Goal: Transaction & Acquisition: Purchase product/service

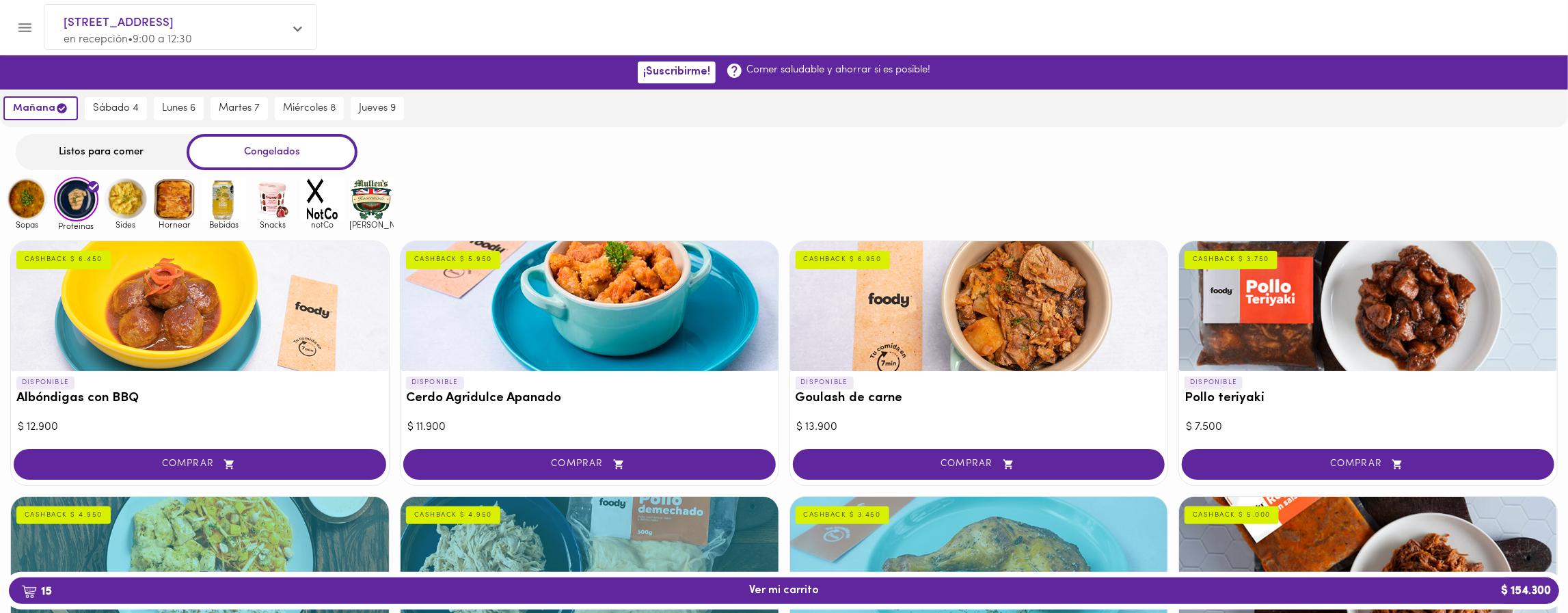
click at [16, 204] on img at bounding box center [27, 199] width 45 height 45
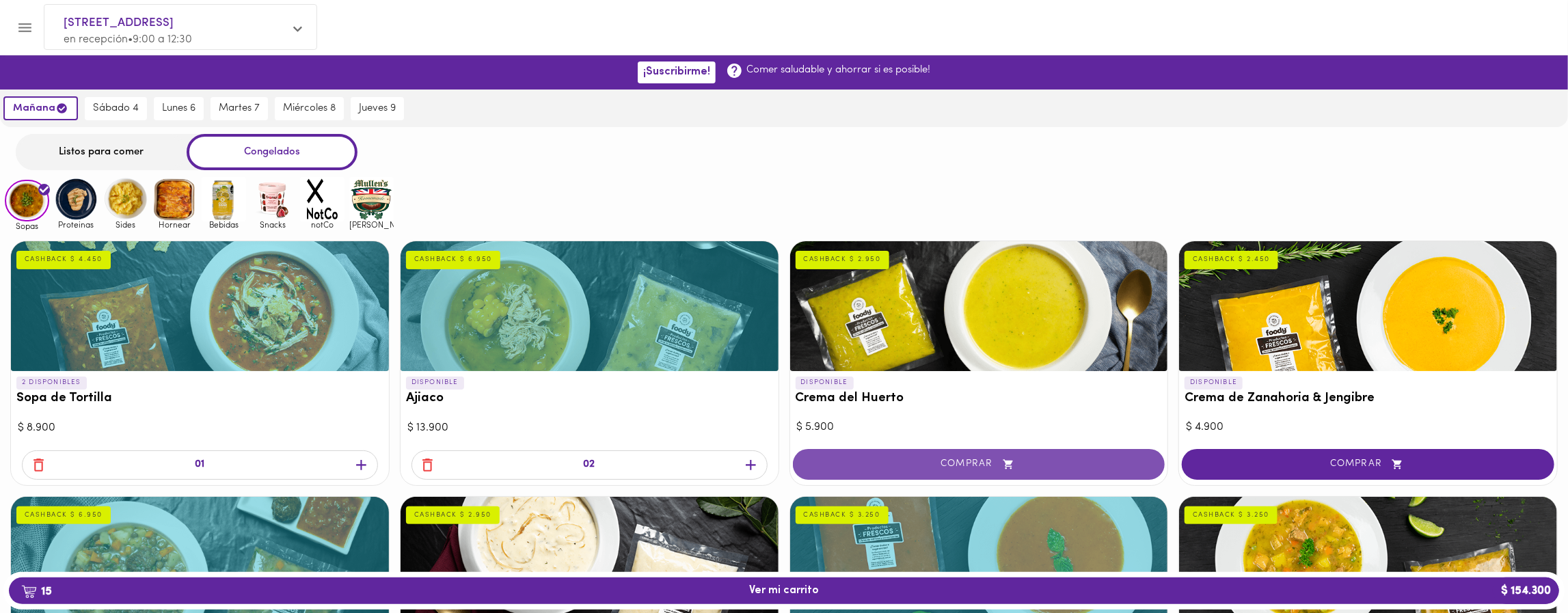
click at [1067, 459] on span "COMPRAR" at bounding box center [979, 464] width 338 height 12
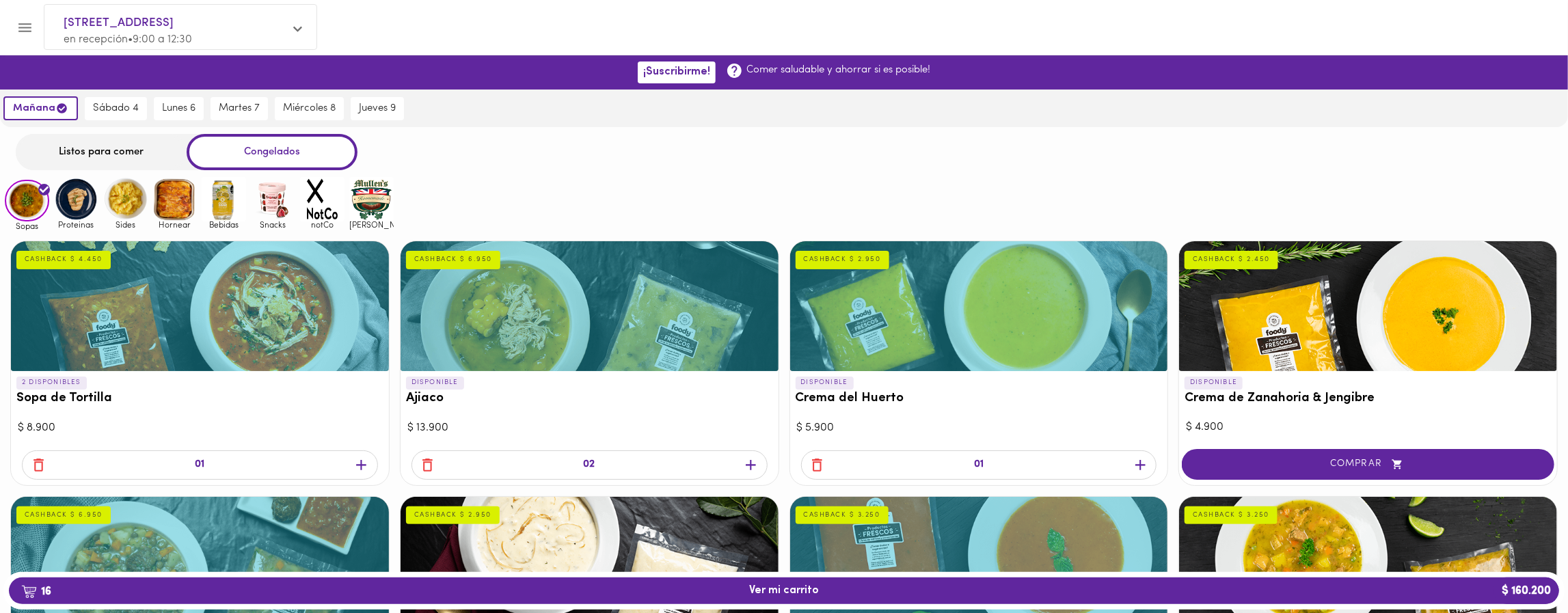
click at [357, 459] on icon "button" at bounding box center [361, 465] width 17 height 17
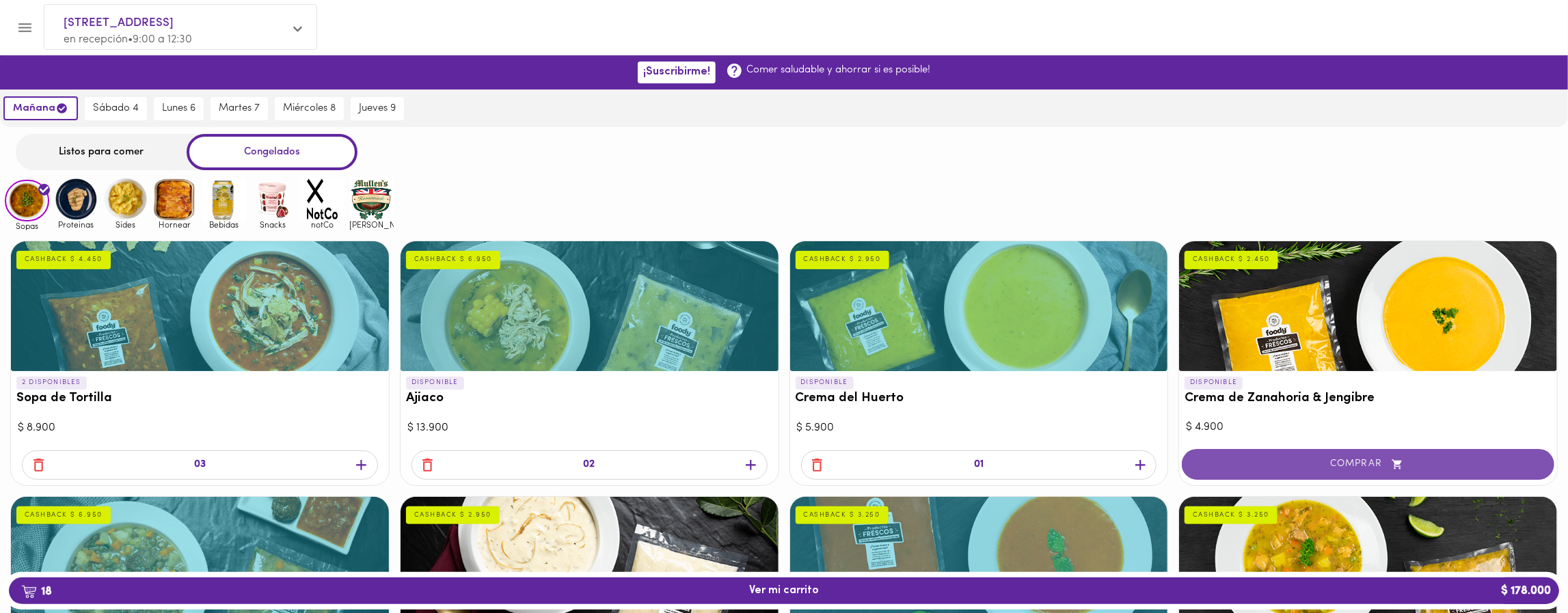
click at [1363, 459] on span "COMPRAR" at bounding box center [1368, 464] width 338 height 12
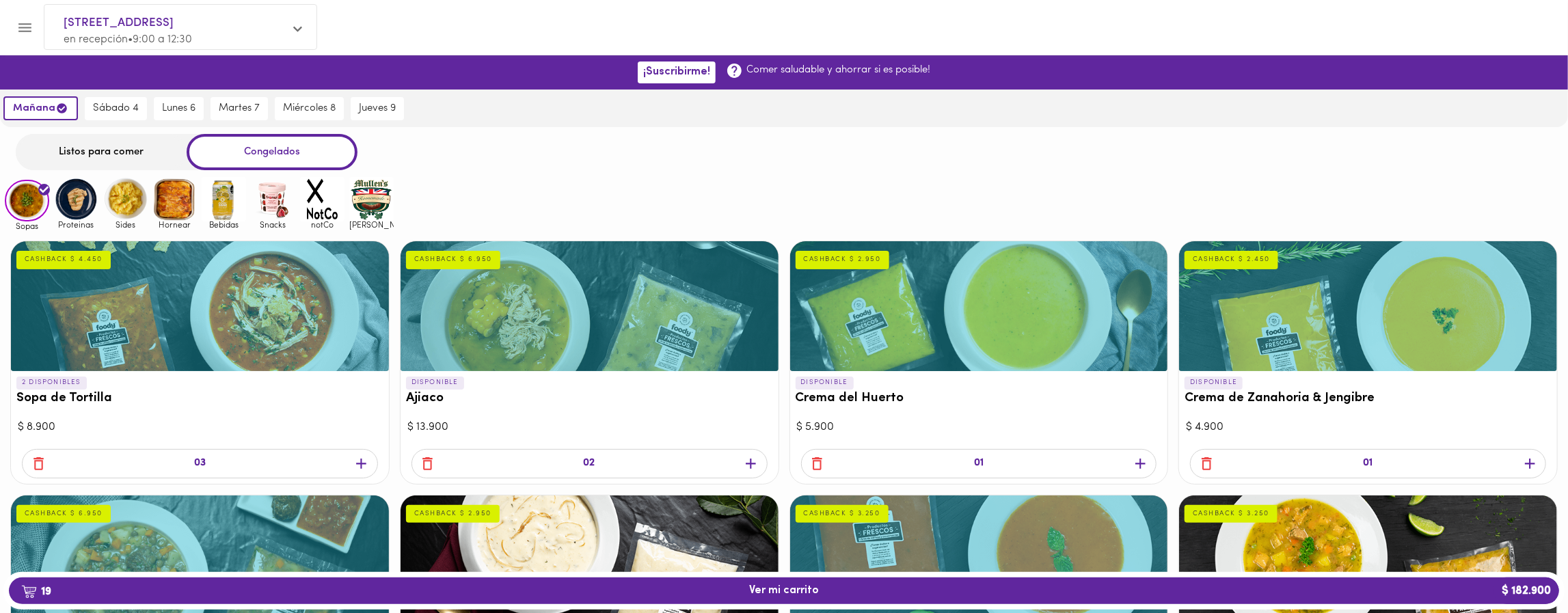
click at [744, 460] on icon "button" at bounding box center [750, 464] width 17 height 17
click at [71, 195] on img at bounding box center [76, 199] width 45 height 45
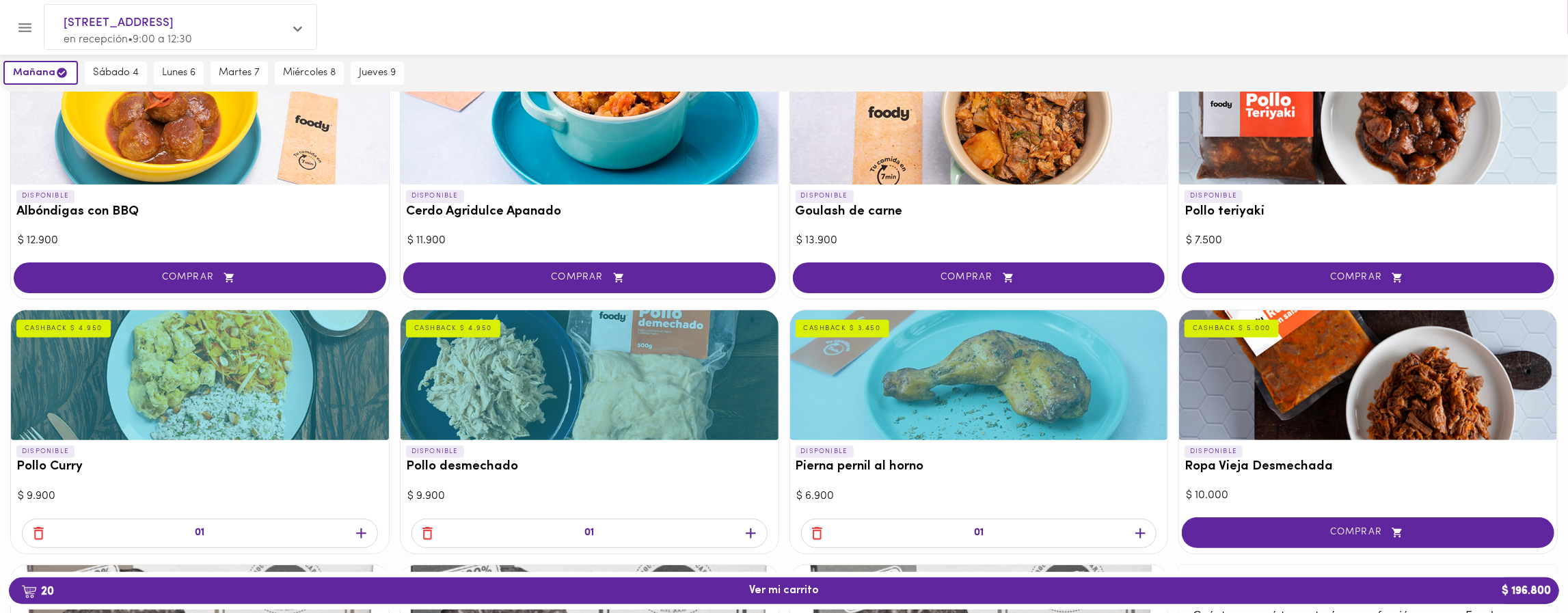
scroll to position [226, 0]
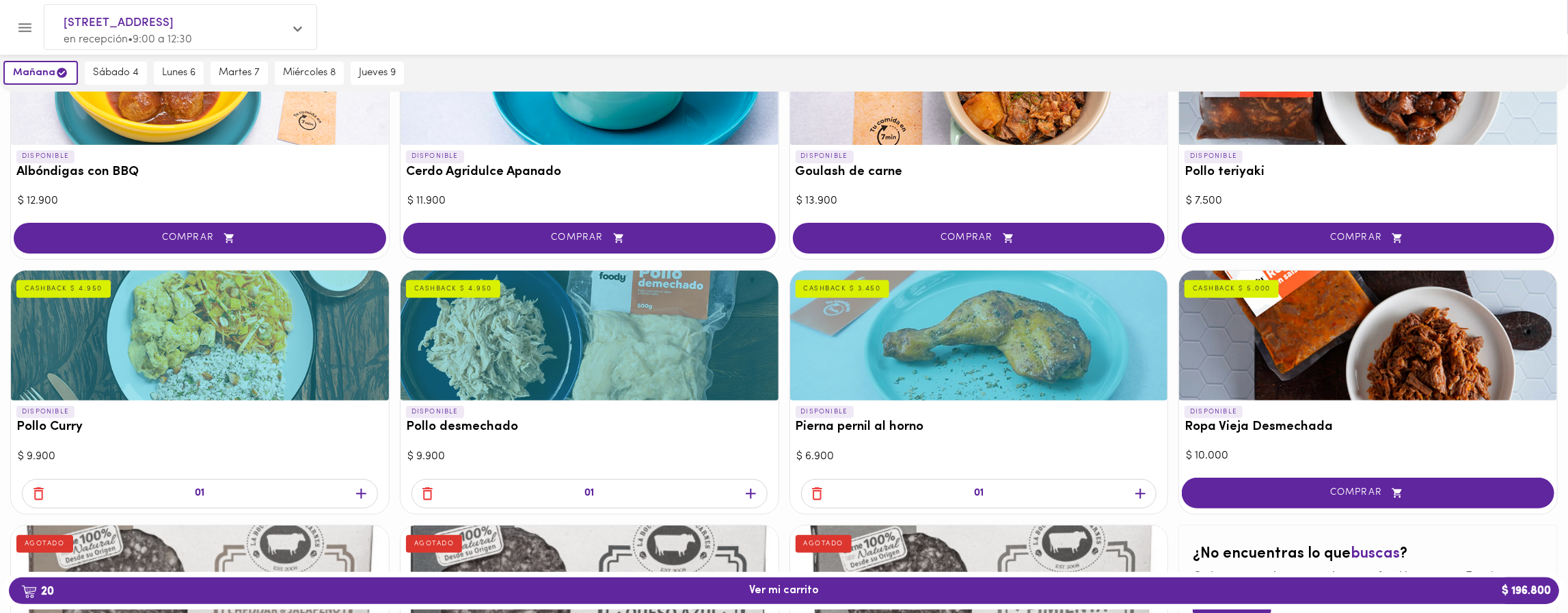
click at [359, 495] on icon "button" at bounding box center [361, 494] width 10 height 10
click at [746, 492] on icon "button" at bounding box center [750, 494] width 17 height 17
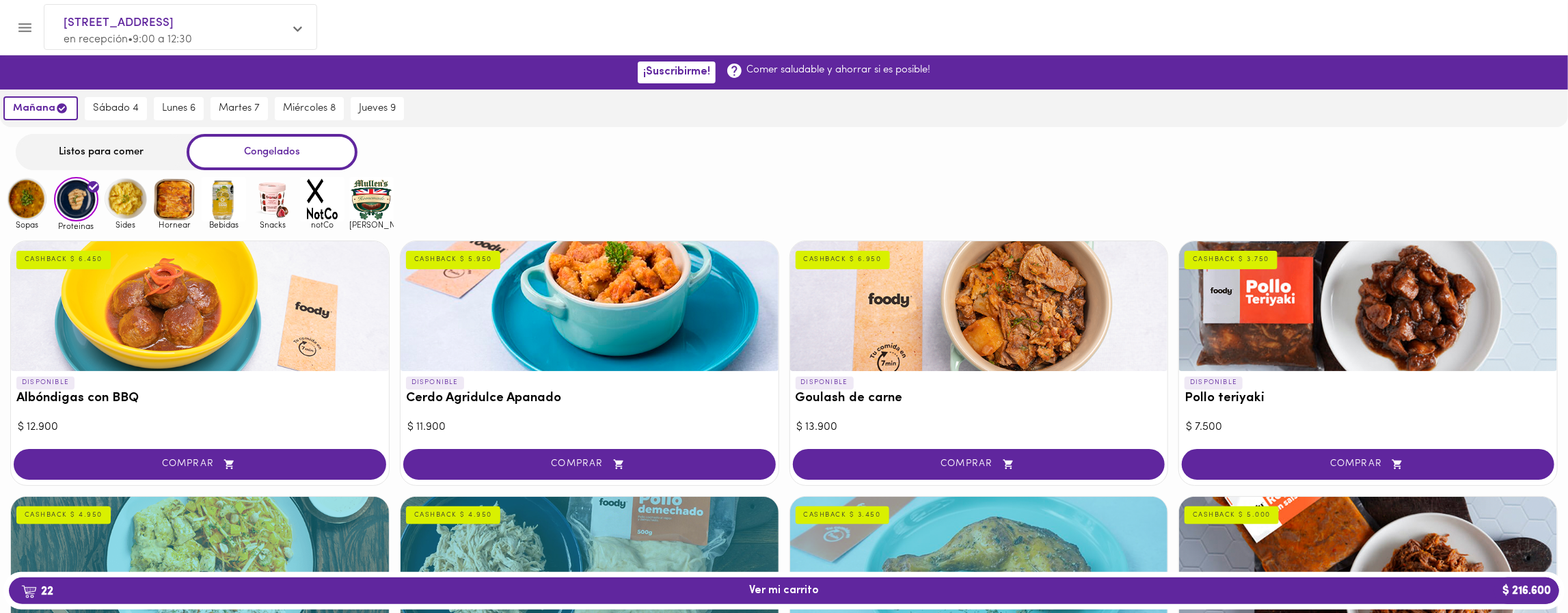
click at [19, 195] on img at bounding box center [27, 199] width 45 height 45
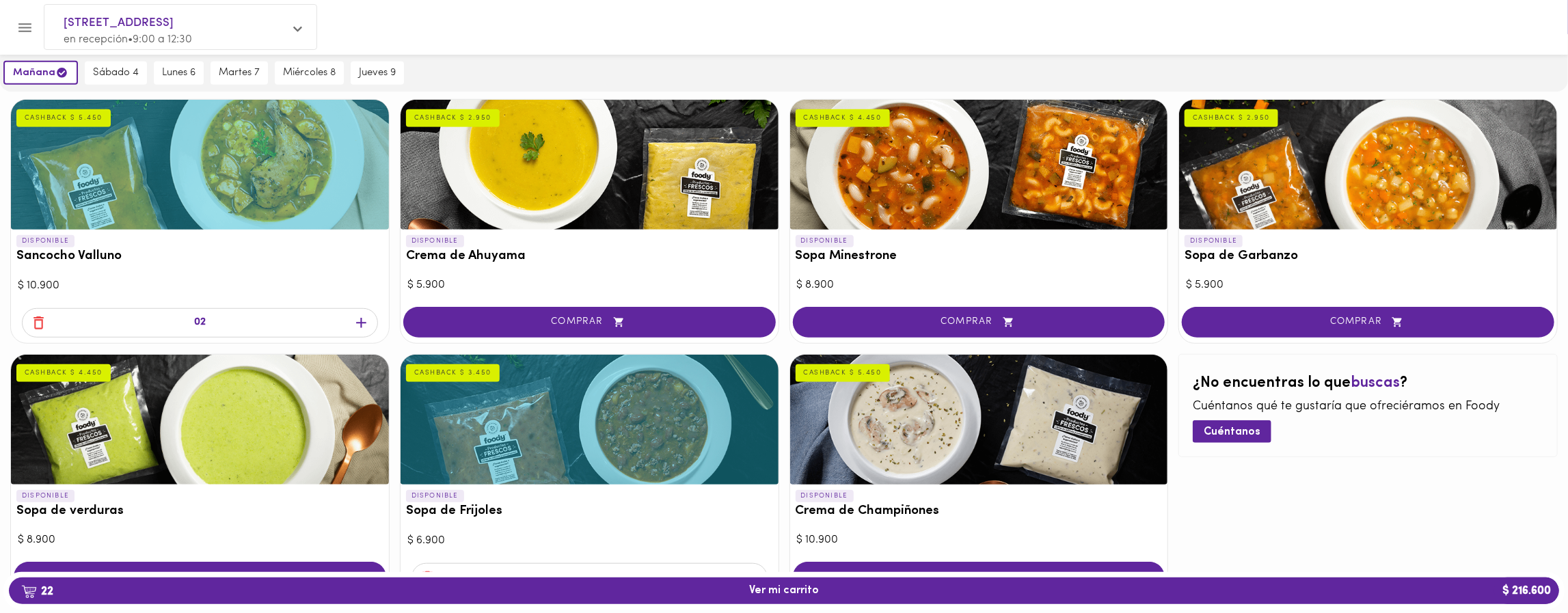
scroll to position [723, 0]
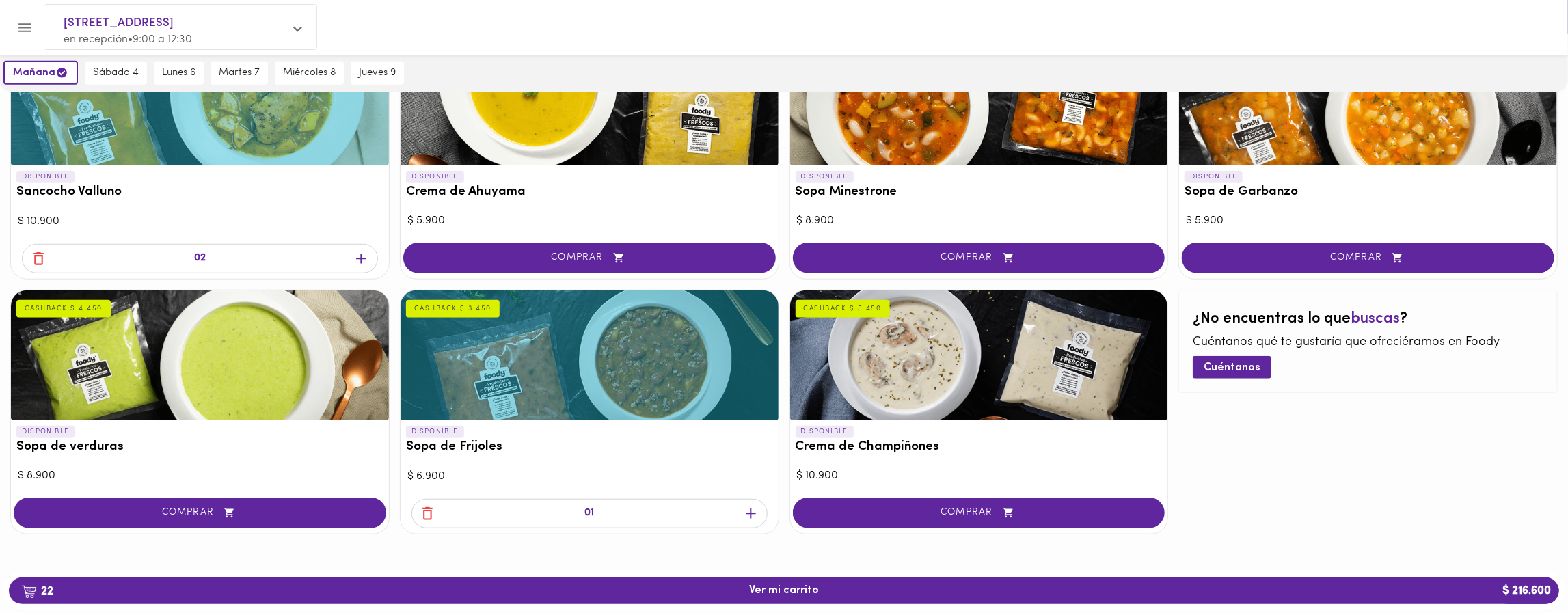
click at [748, 505] on icon "button" at bounding box center [750, 514] width 17 height 17
click at [359, 253] on icon "button" at bounding box center [361, 258] width 10 height 10
click at [954, 593] on span "24 Ver mi carrito $ 234.400" at bounding box center [784, 591] width 1528 height 13
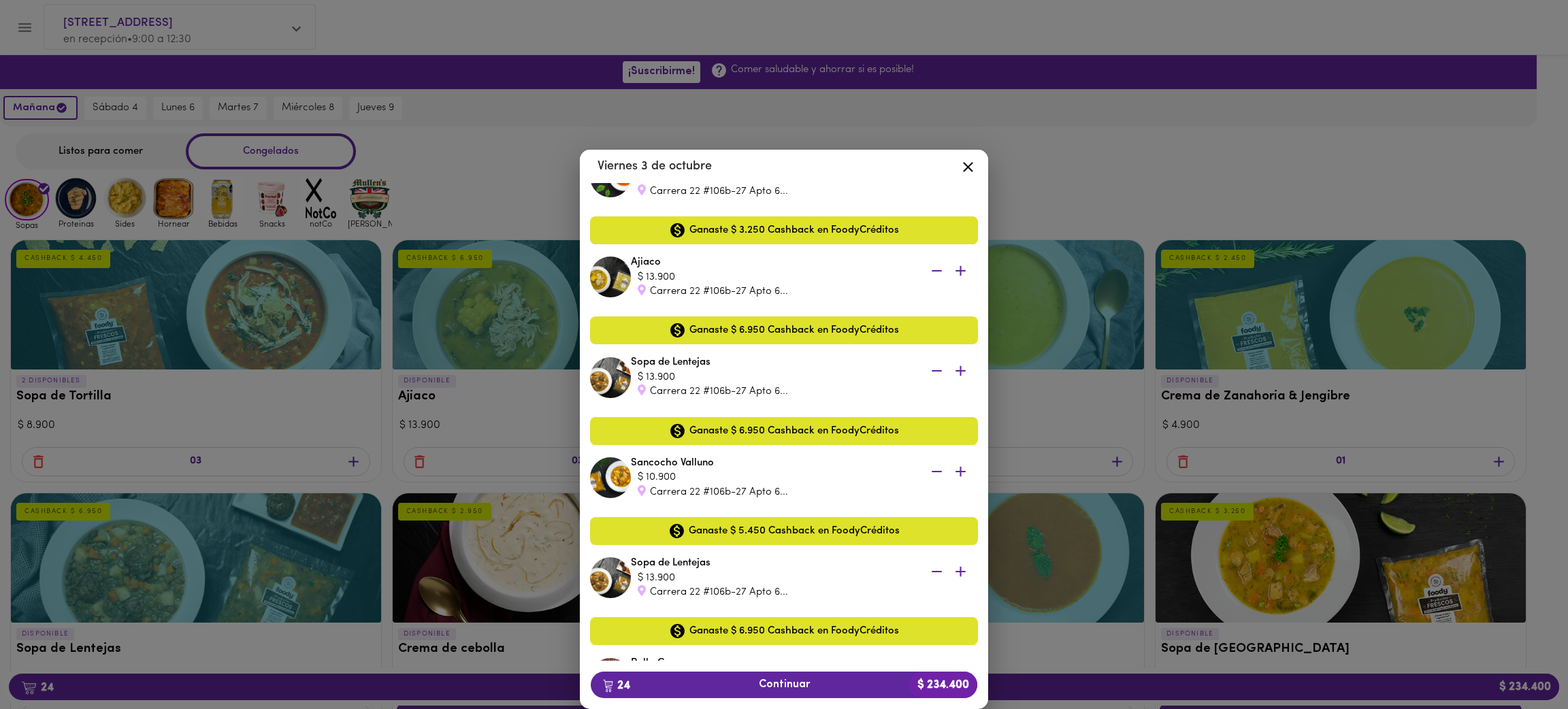
scroll to position [1385, 0]
drag, startPoint x: 2734, startPoint y: 11, endPoint x: 473, endPoint y: 162, distance: 2266.0
click at [473, 162] on div "Tu Carrito [DATE] [PERSON_NAME] $ 10.900 Carrera 22 #106b-27 Apto 6... Ganaste …" at bounding box center [784, 408] width 1568 height 603
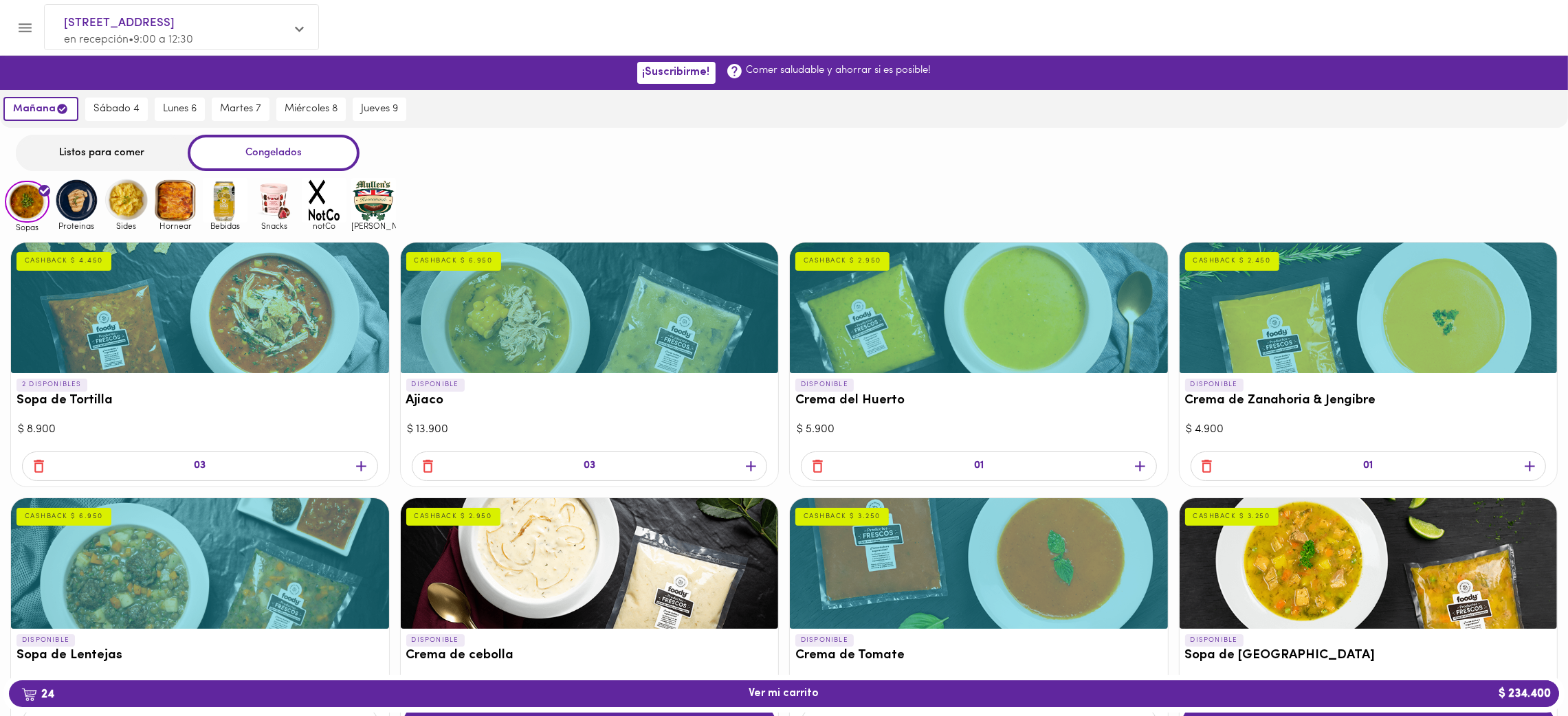
click at [83, 200] on img at bounding box center [76, 200] width 45 height 45
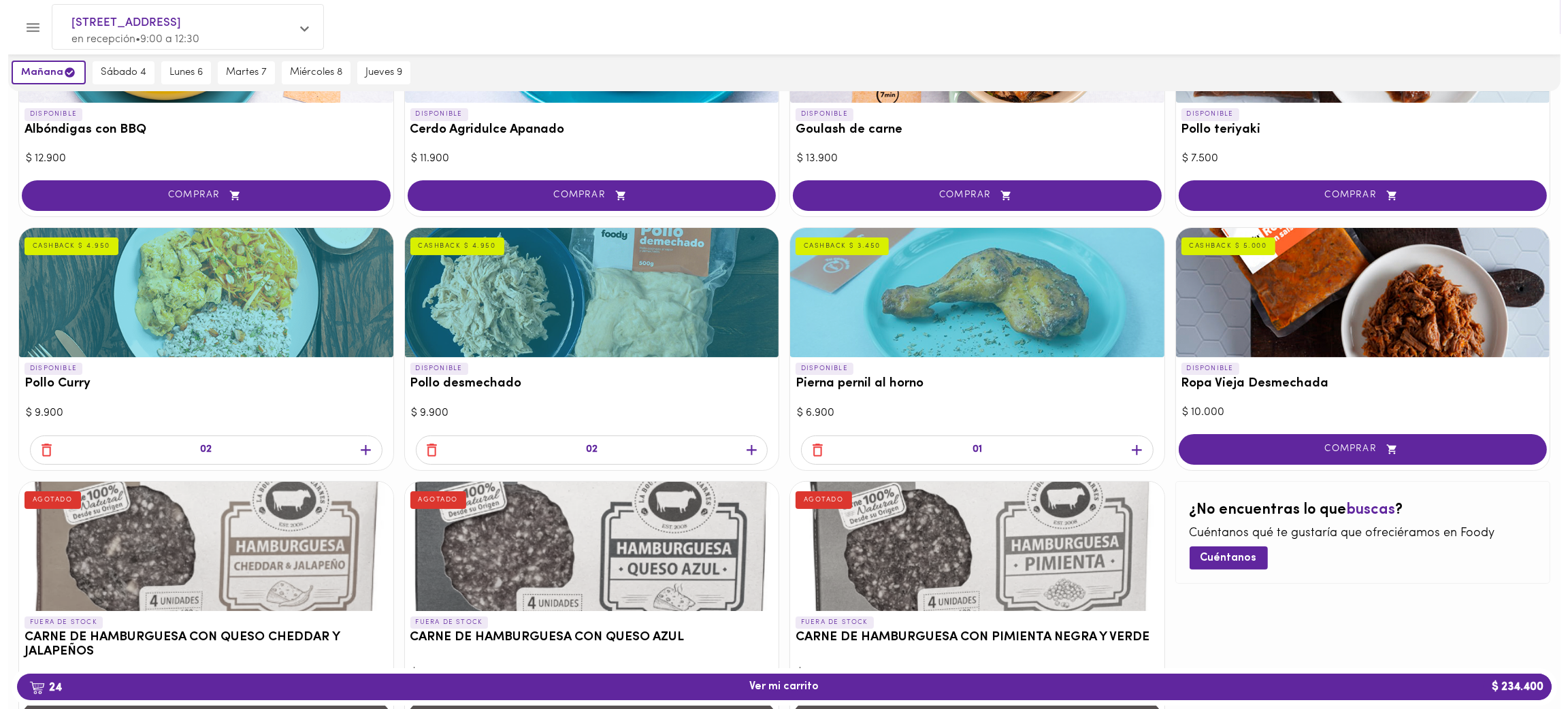
scroll to position [361, 0]
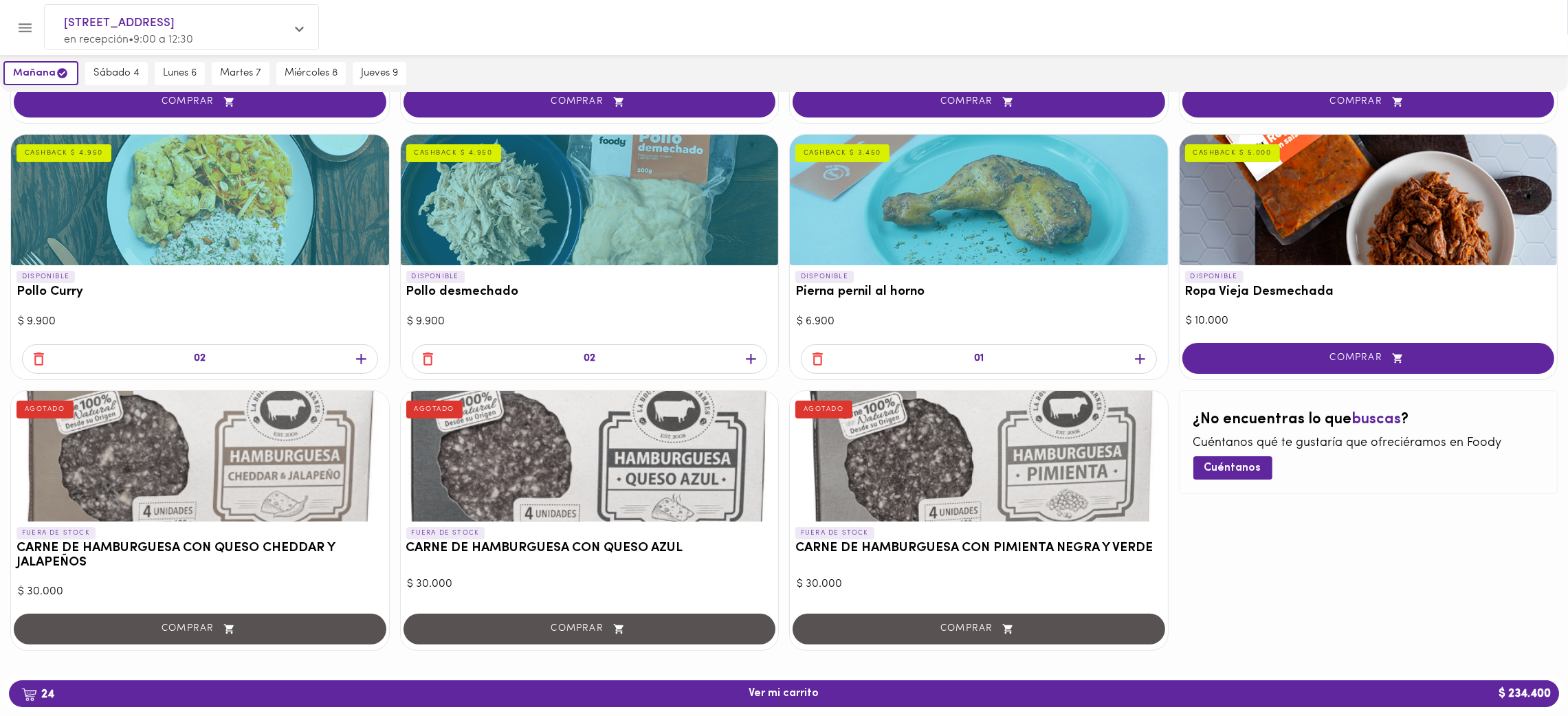
click at [750, 359] on icon "button" at bounding box center [751, 359] width 10 height 10
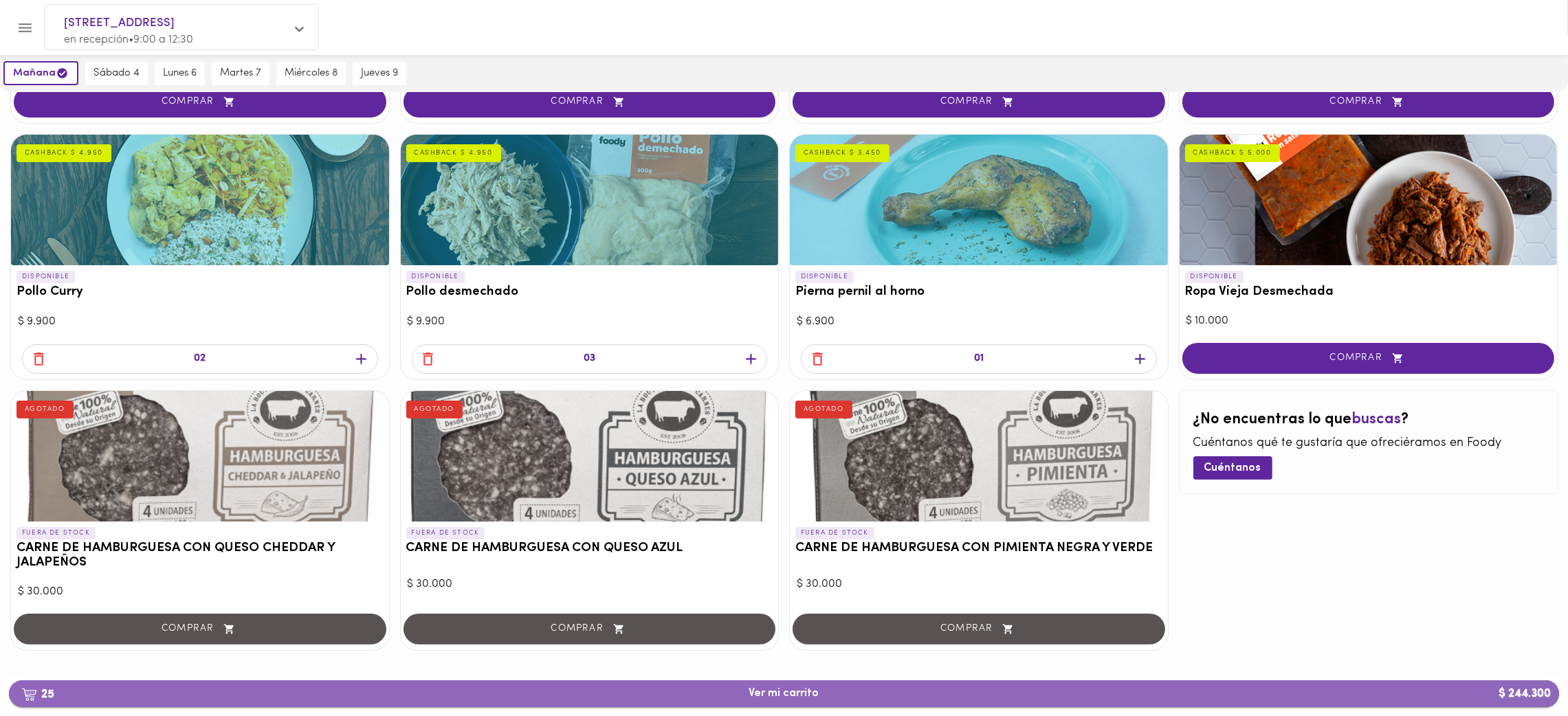
click at [797, 615] on span "25 Ver mi carrito $ 244.300" at bounding box center [784, 693] width 70 height 13
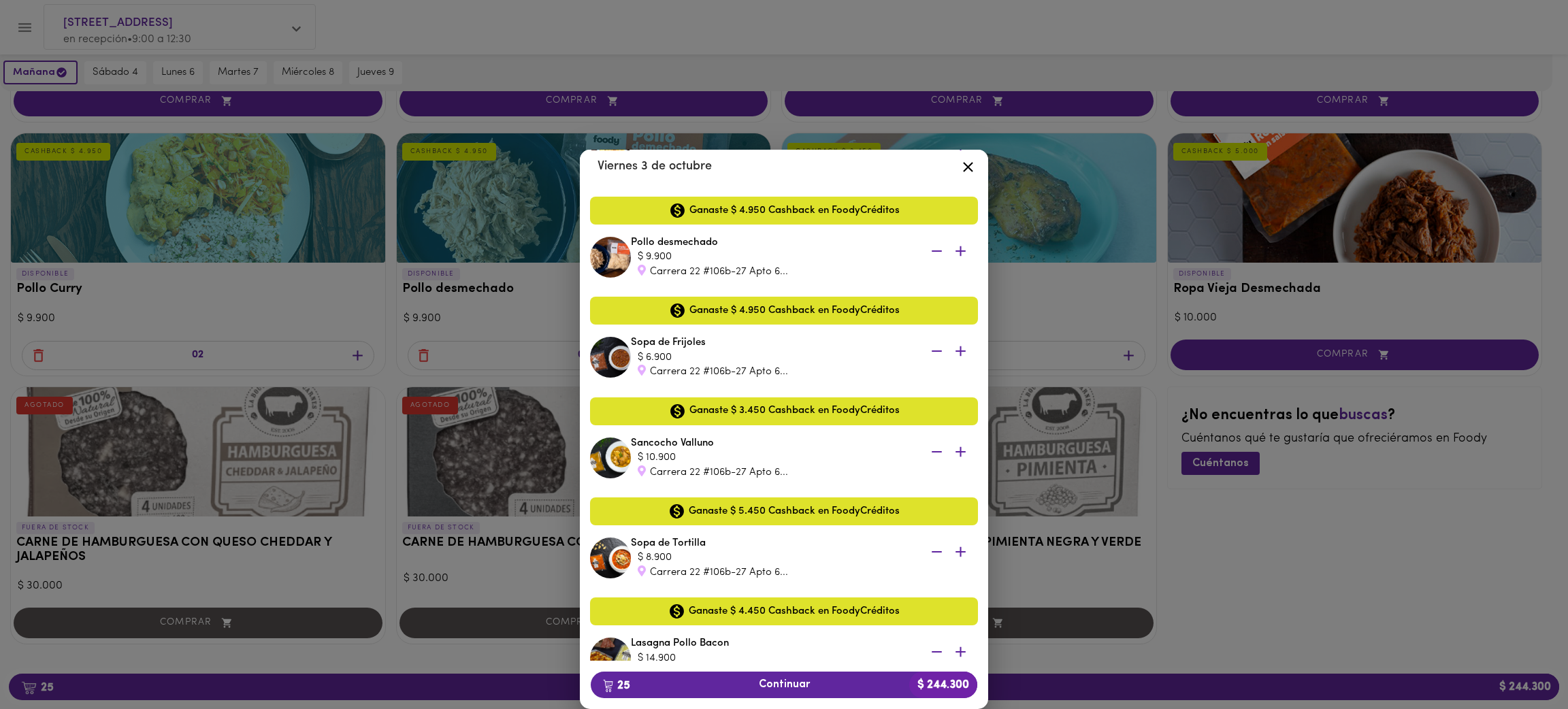
scroll to position [2162, 0]
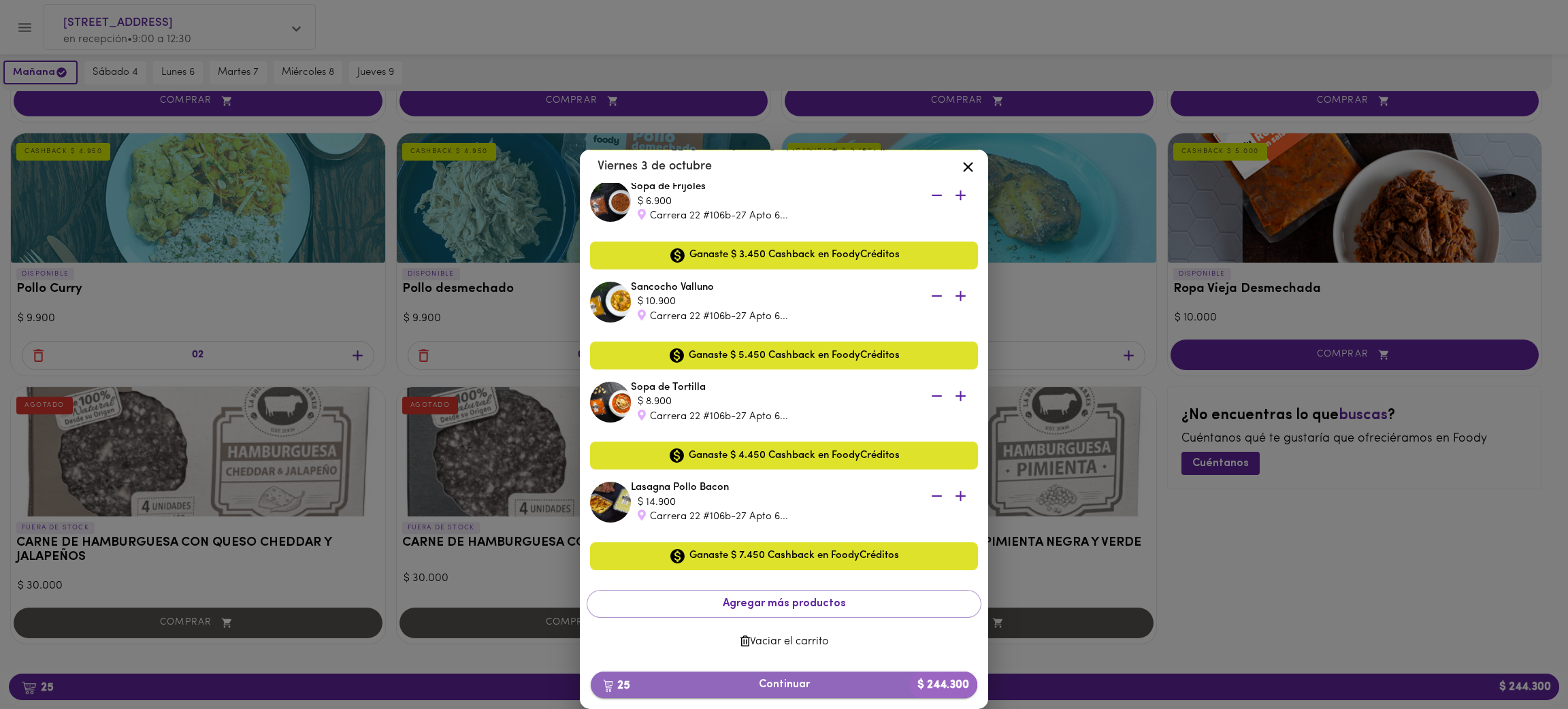
click at [789, 609] on span "25 Continuar $ 244.300" at bounding box center [783, 684] width 365 height 13
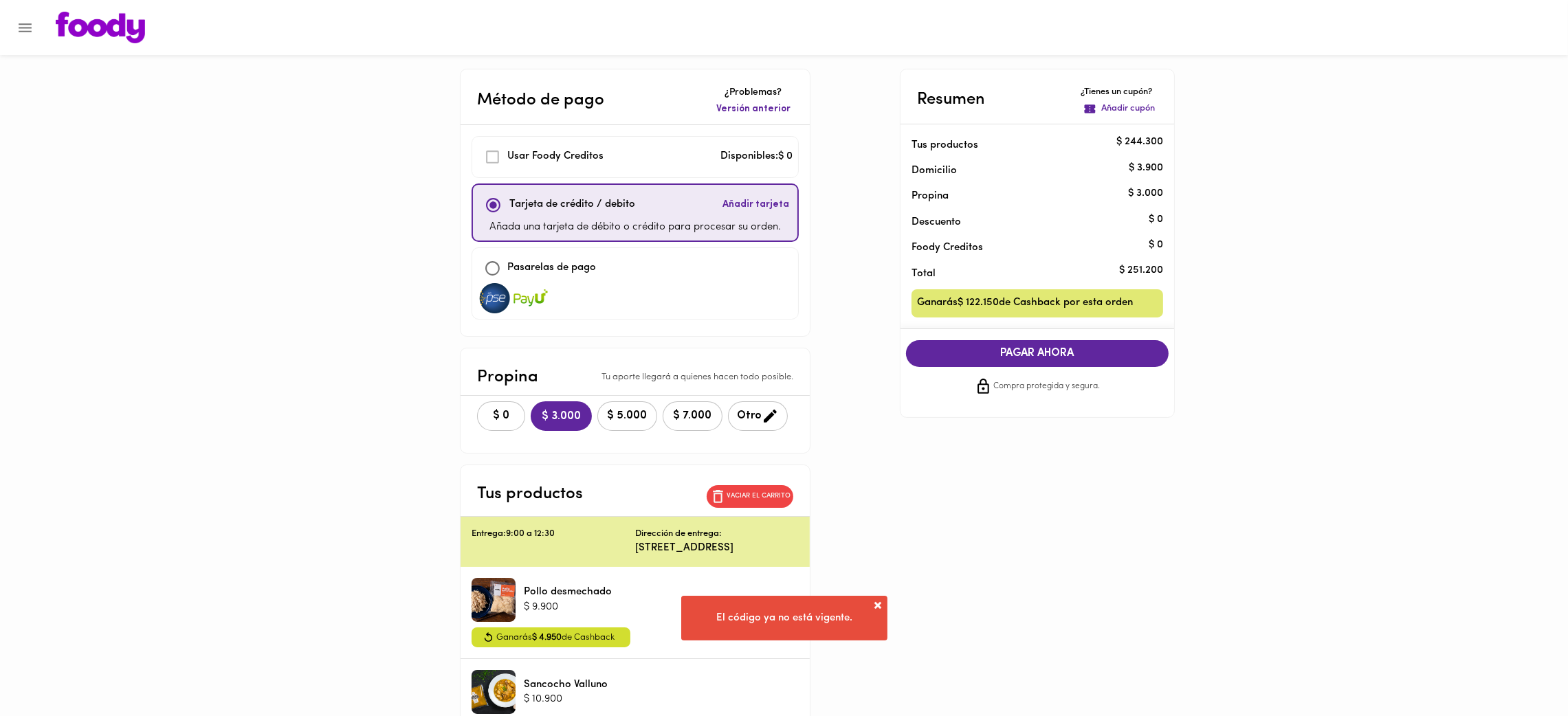
click at [765, 113] on span "Versión anterior" at bounding box center [753, 109] width 74 height 14
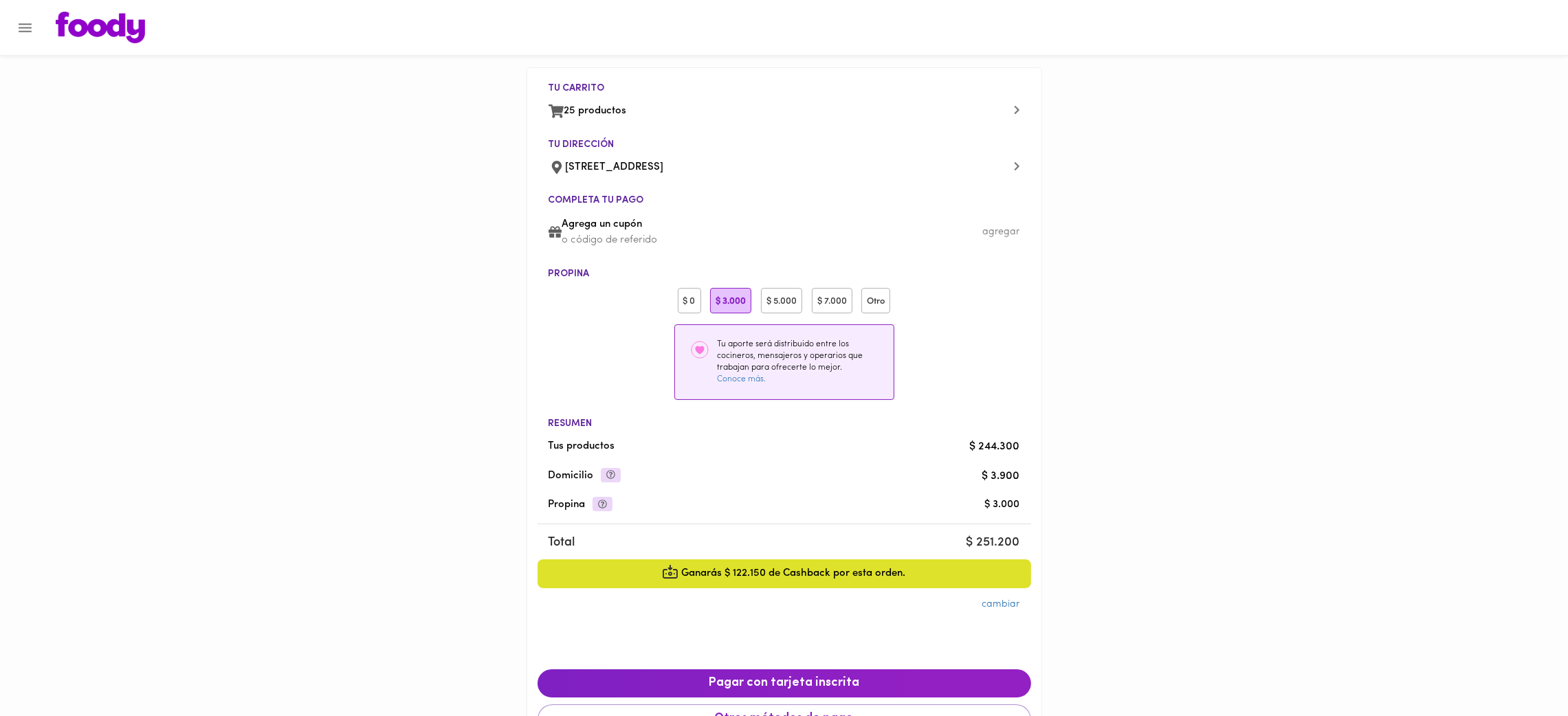
click at [680, 304] on div "$ 0" at bounding box center [689, 300] width 23 height 25
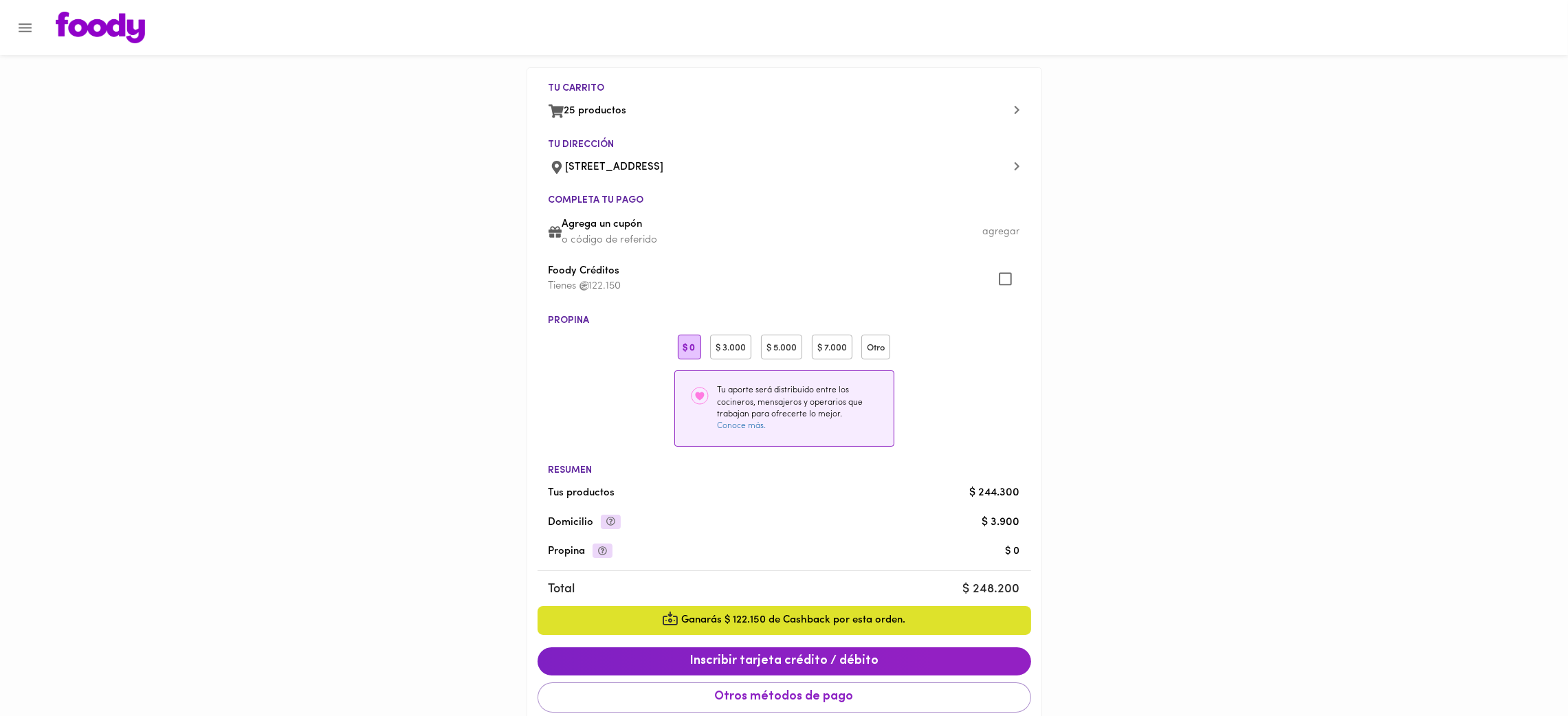
scroll to position [96, 0]
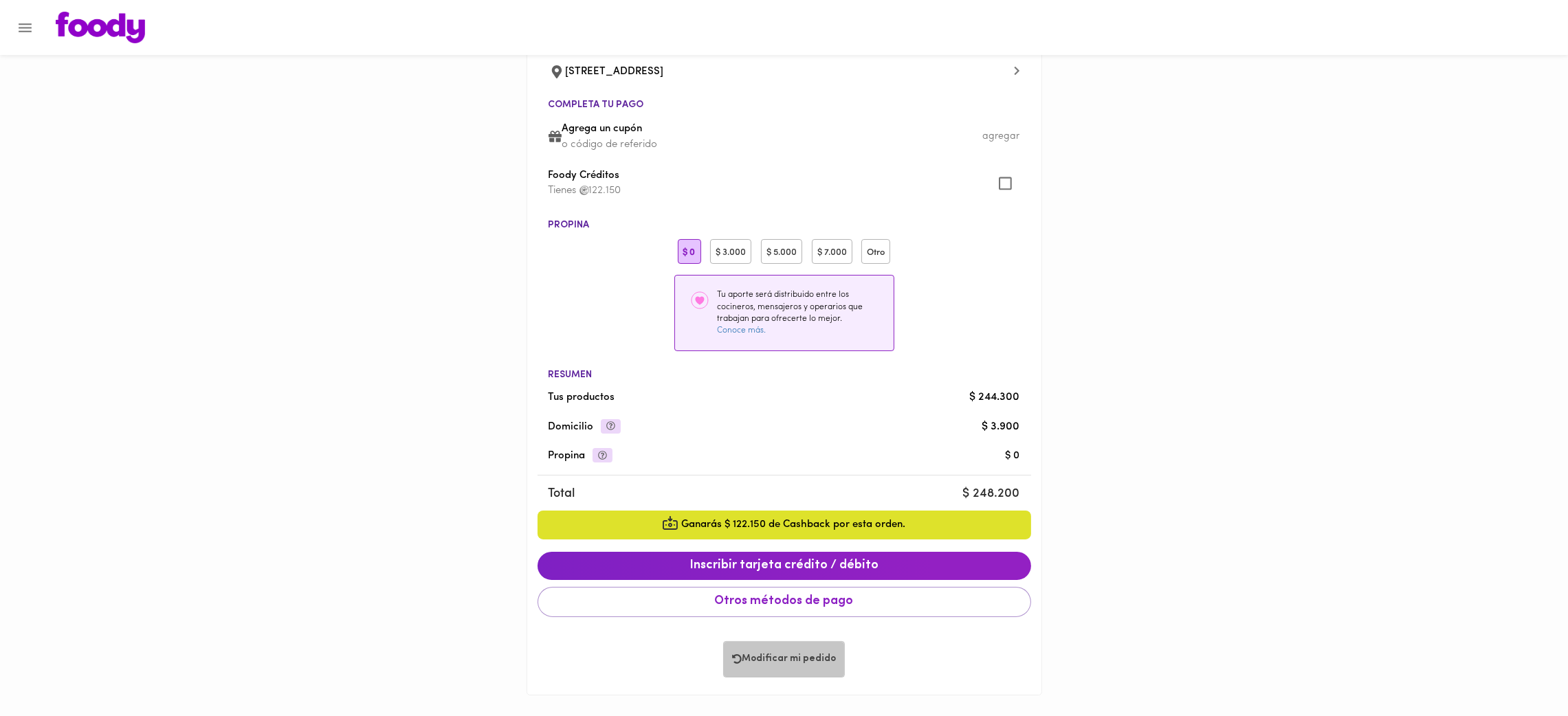
click at [801, 615] on span "Modificar mi pedido" at bounding box center [784, 659] width 104 height 12
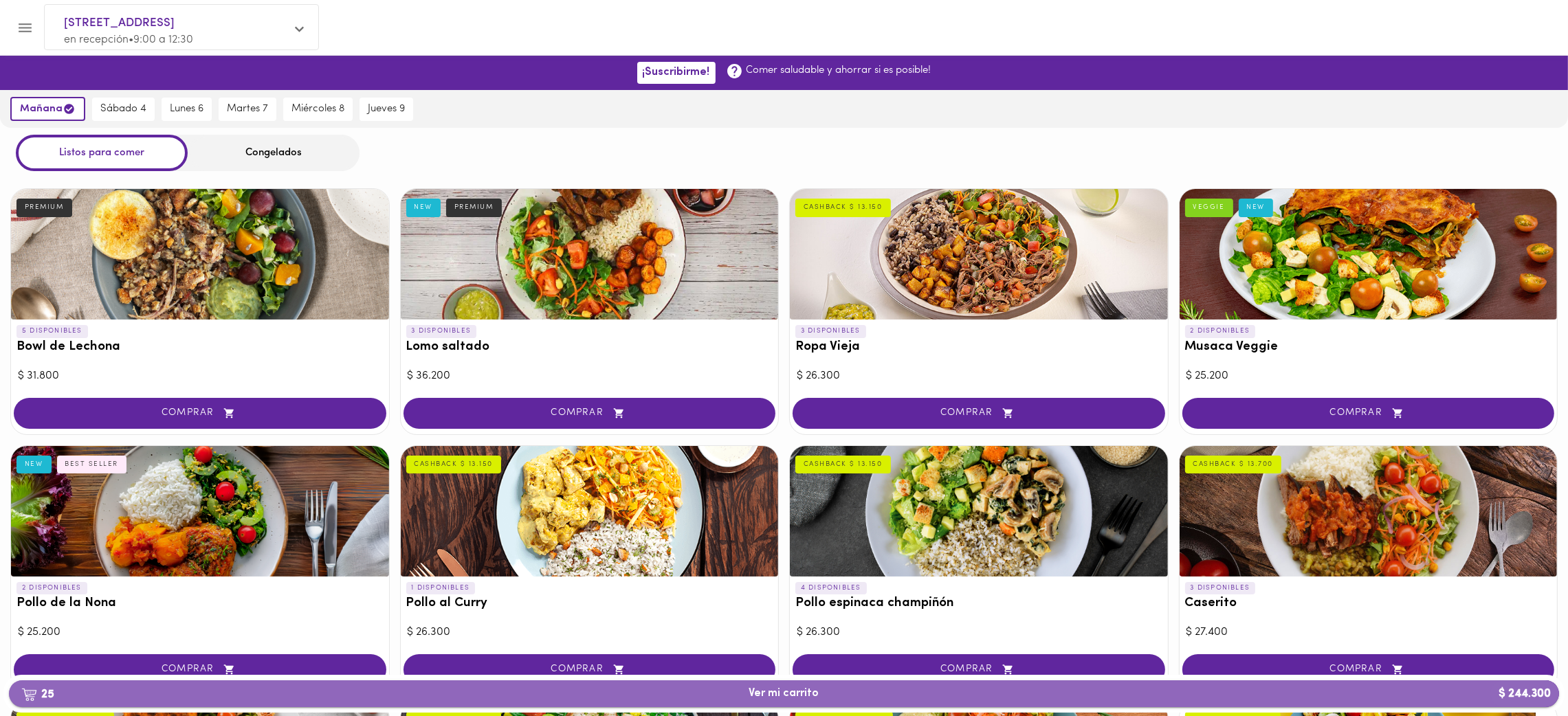
click at [790, 615] on span "25 Ver mi carrito $ 244.300" at bounding box center [784, 693] width 70 height 13
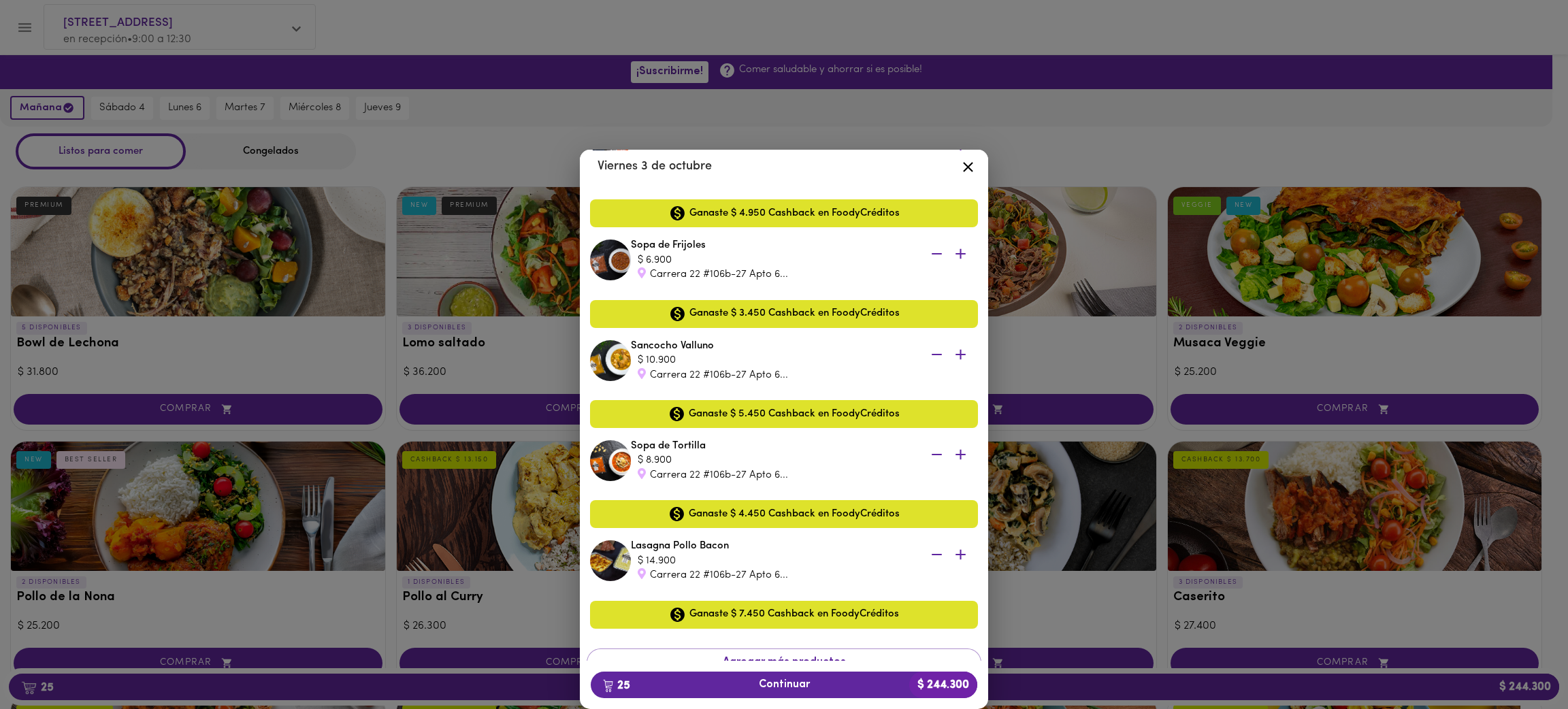
scroll to position [2162, 0]
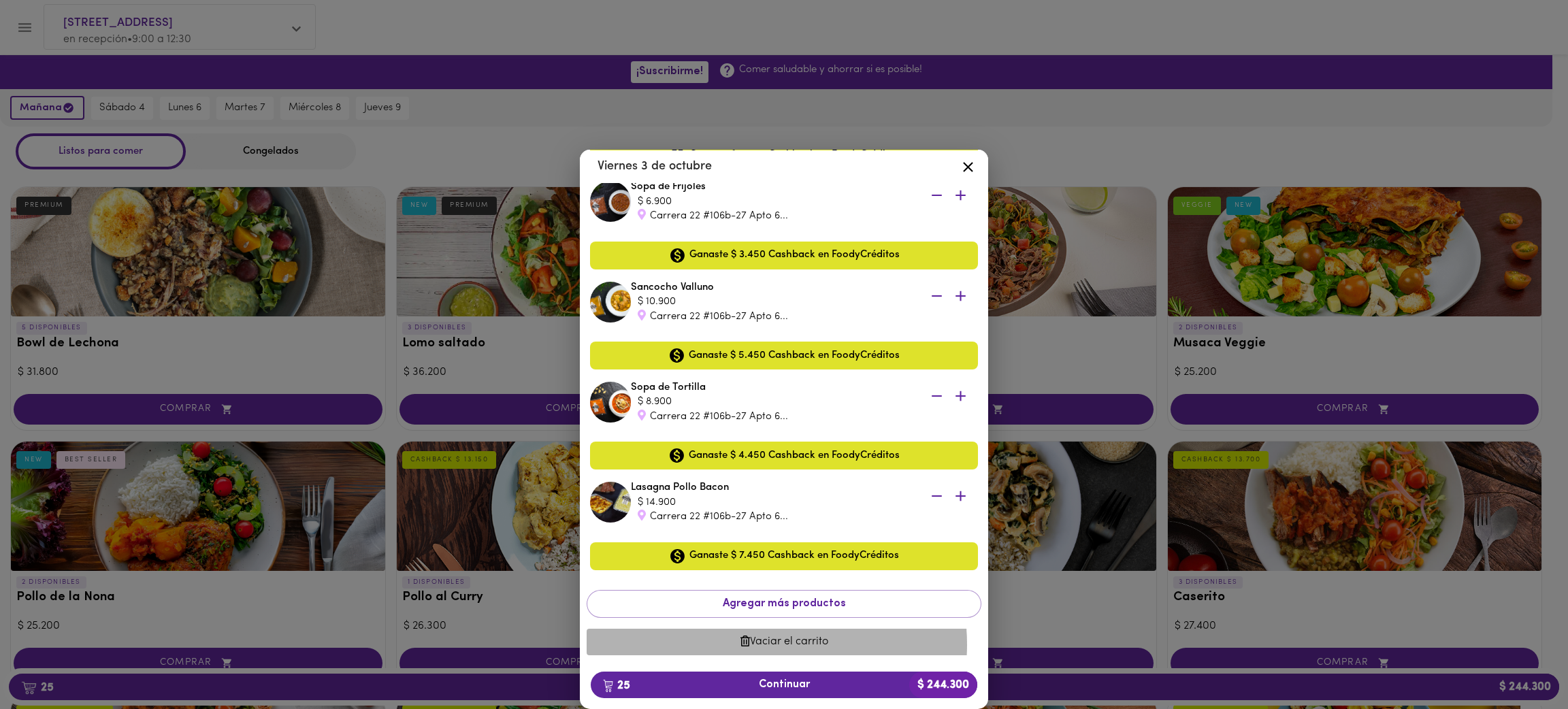
click at [765, 609] on span "Vaciar el carrito" at bounding box center [783, 642] width 373 height 13
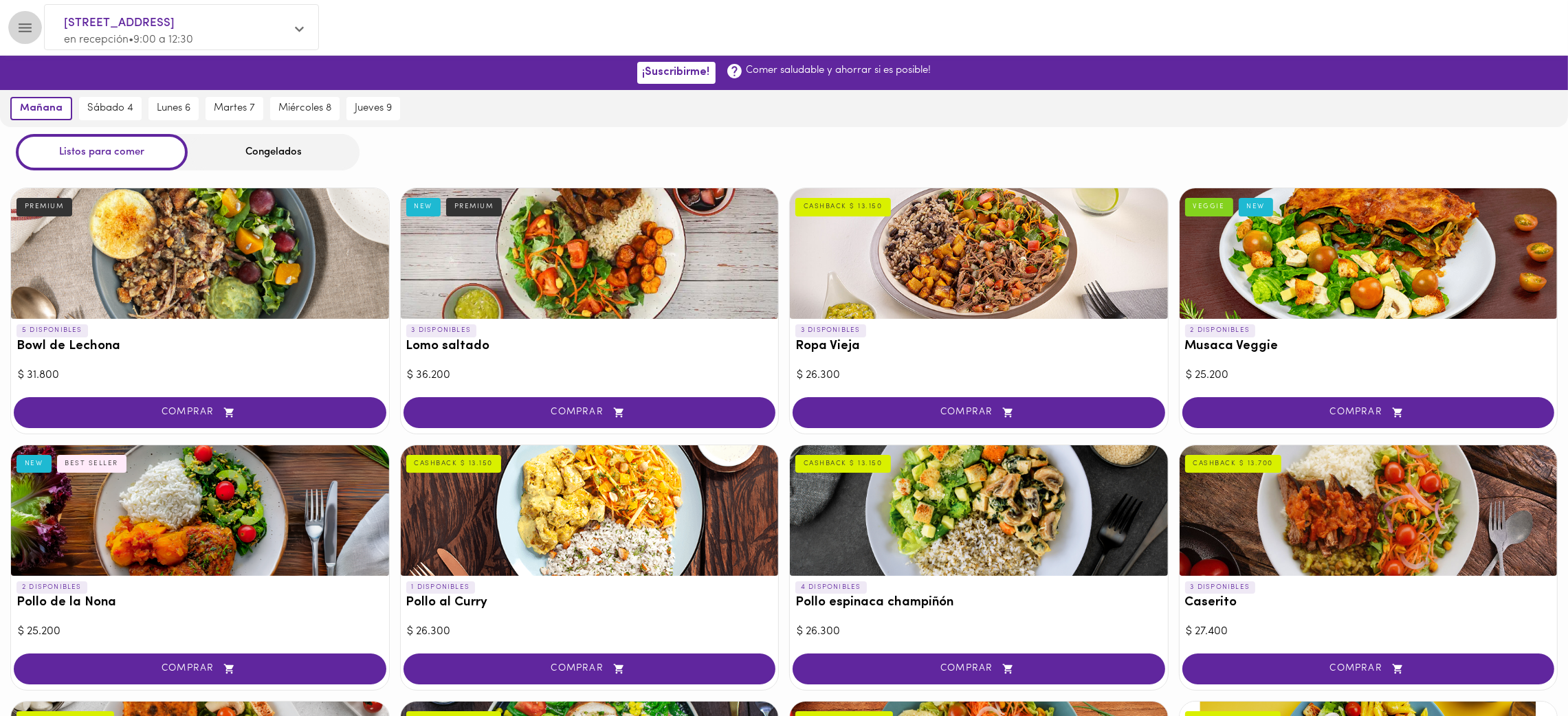
click at [25, 23] on icon "Menu" at bounding box center [25, 28] width 13 height 9
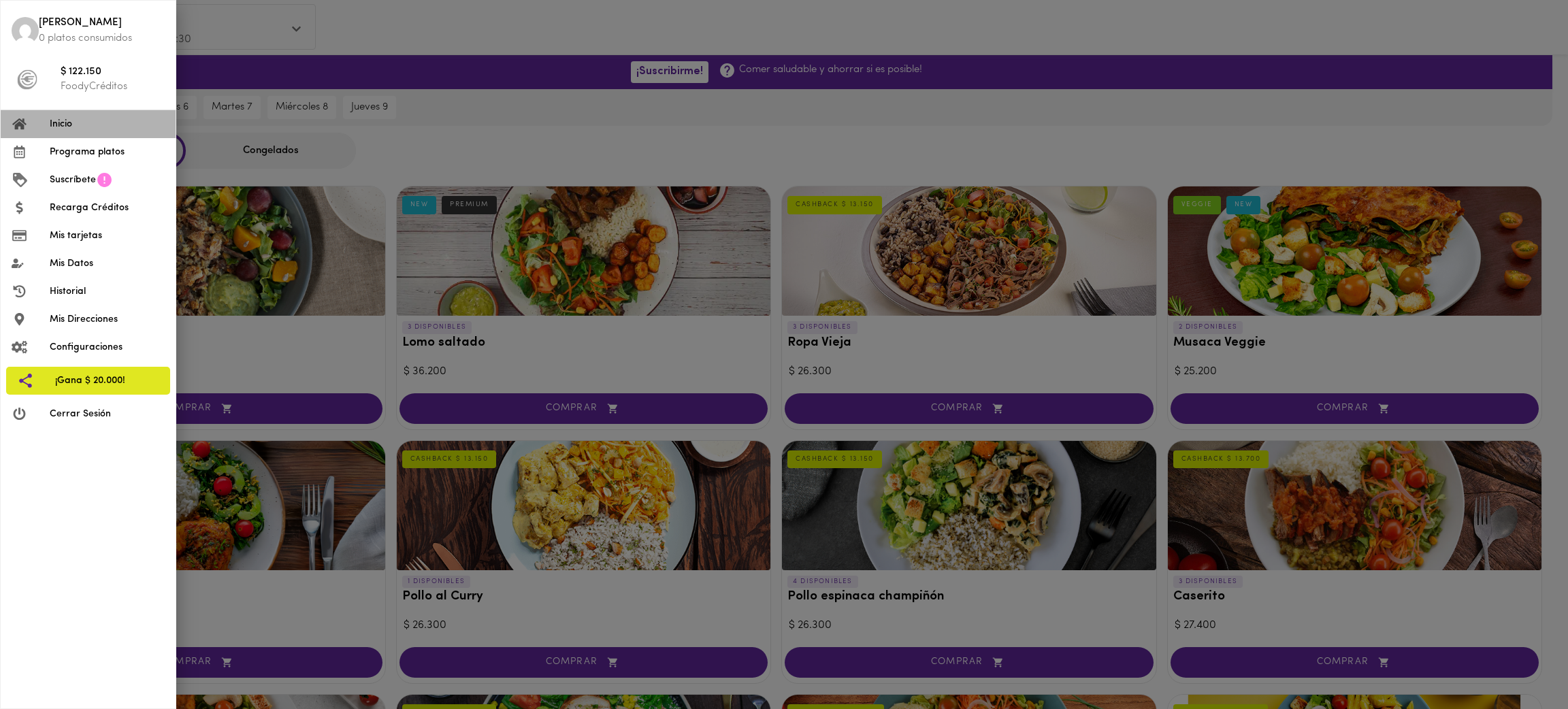
click at [87, 121] on span "Inicio" at bounding box center [107, 124] width 115 height 14
